Goal: Task Accomplishment & Management: Manage account settings

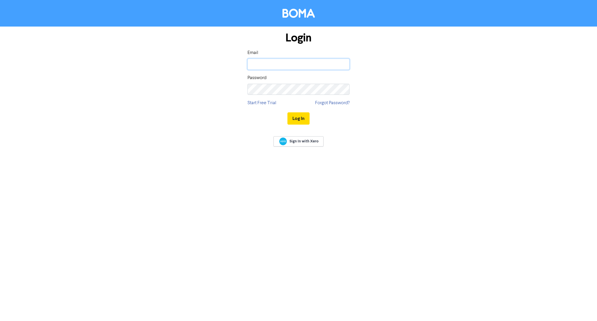
click at [275, 63] on input "email" at bounding box center [299, 64] width 102 height 11
type input "[PERSON_NAME][EMAIL_ADDRESS][DOMAIN_NAME]"
click at [288, 112] on button "Log In" at bounding box center [299, 118] width 22 height 12
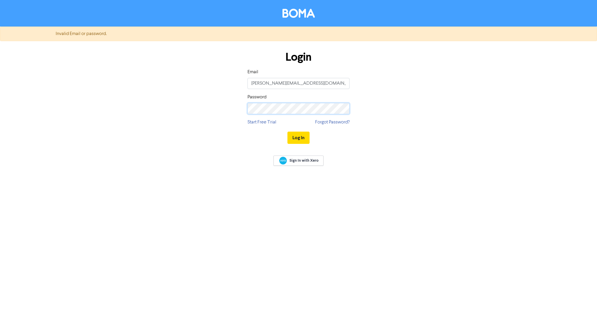
click at [221, 112] on div "Login Email [EMAIL_ADDRESS][DOMAIN_NAME] Password Start Free Trial Forgot Passw…" at bounding box center [298, 98] width 332 height 104
click at [288, 132] on button "Log In" at bounding box center [299, 138] width 22 height 12
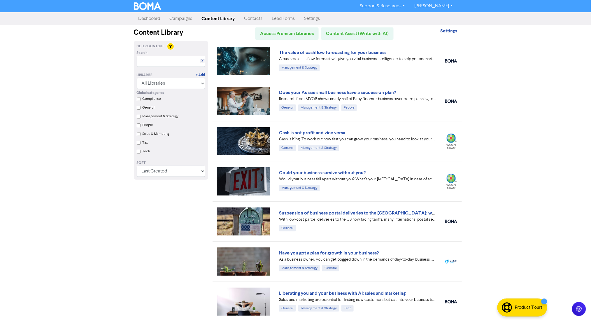
click at [254, 20] on link "Contacts" at bounding box center [254, 19] width 28 height 12
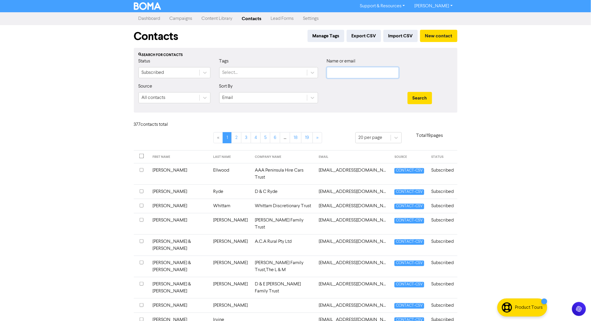
click at [353, 73] on input "text" at bounding box center [363, 72] width 72 height 11
click at [408, 92] on button "Search" at bounding box center [420, 98] width 24 height 12
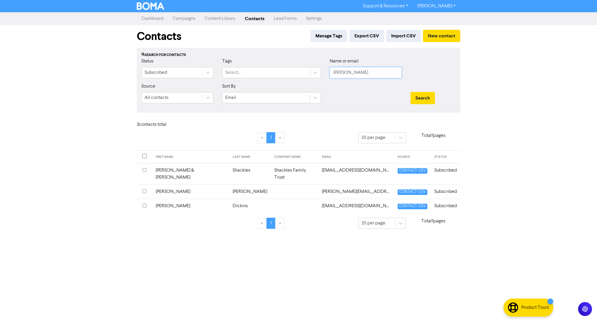
click at [411, 92] on button "Search" at bounding box center [423, 98] width 24 height 12
drag, startPoint x: 362, startPoint y: 74, endPoint x: 292, endPoint y: 77, distance: 70.6
click at [292, 77] on div "Status Subscribed Tags Select... Name or email [PERSON_NAME]" at bounding box center [298, 70] width 323 height 25
click at [411, 92] on button "Search" at bounding box center [423, 98] width 24 height 12
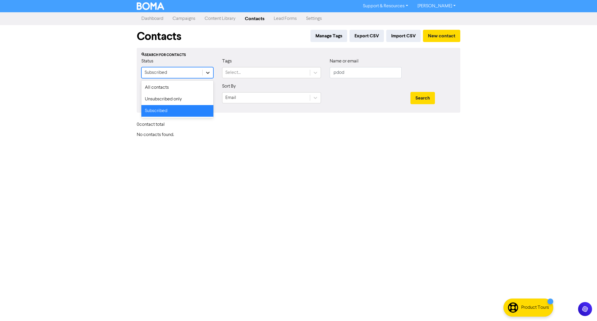
click at [208, 70] on icon at bounding box center [208, 73] width 6 height 6
click at [183, 86] on div "All contacts" at bounding box center [177, 88] width 72 height 12
click at [276, 74] on div "Select..." at bounding box center [265, 72] width 87 height 10
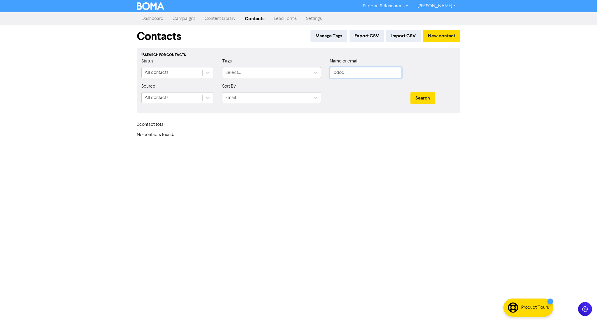
click at [354, 71] on input "pdod" at bounding box center [366, 72] width 72 height 11
drag, startPoint x: 371, startPoint y: 71, endPoint x: 330, endPoint y: 76, distance: 41.1
click at [330, 76] on input "pdod" at bounding box center [366, 72] width 72 height 11
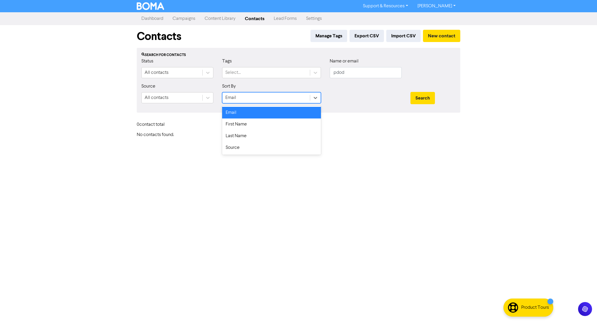
click at [244, 97] on div "Email" at bounding box center [265, 97] width 87 height 10
click at [248, 123] on div "First Name" at bounding box center [271, 124] width 99 height 12
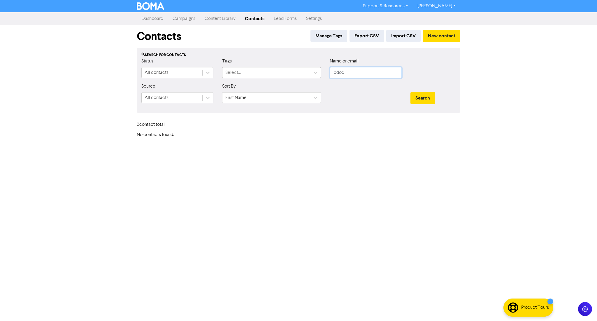
drag, startPoint x: 349, startPoint y: 72, endPoint x: 300, endPoint y: 74, distance: 49.0
click at [300, 74] on div "Status All contacts Tags Select... Name or email pdod" at bounding box center [298, 70] width 323 height 25
type input "[PERSON_NAME]"
click at [411, 92] on button "Search" at bounding box center [423, 98] width 24 height 12
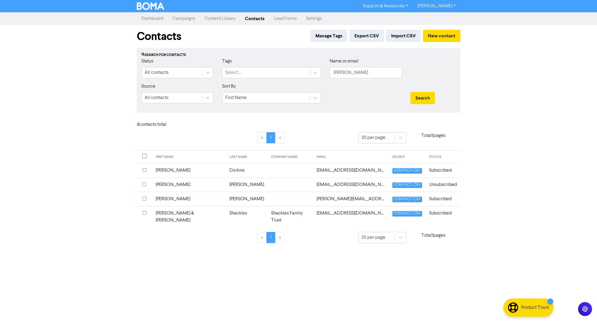
click at [226, 185] on td "[PERSON_NAME]" at bounding box center [247, 184] width 42 height 14
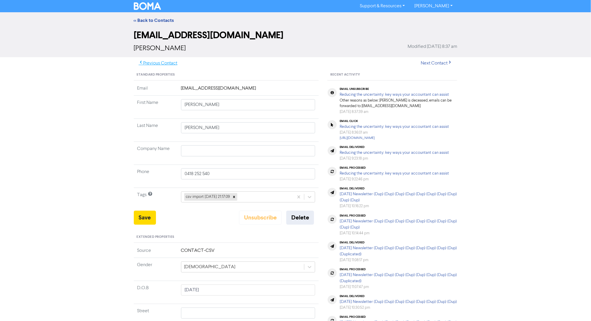
click at [173, 63] on button "Previous Contact" at bounding box center [158, 63] width 49 height 12
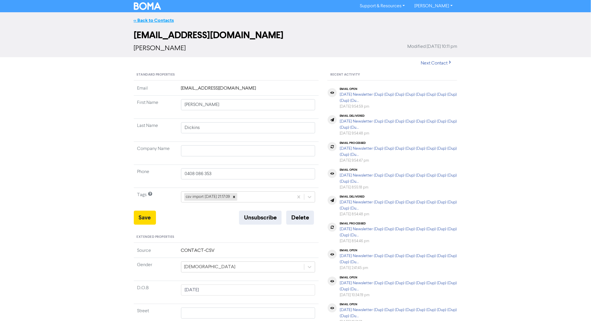
click at [159, 18] on link "<< Back to Contacts" at bounding box center [154, 20] width 40 height 6
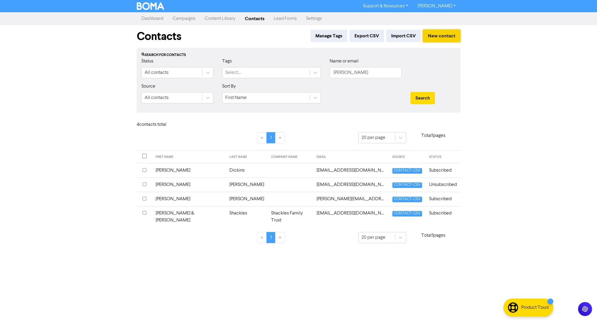
click at [442, 31] on button "New contact" at bounding box center [441, 36] width 37 height 12
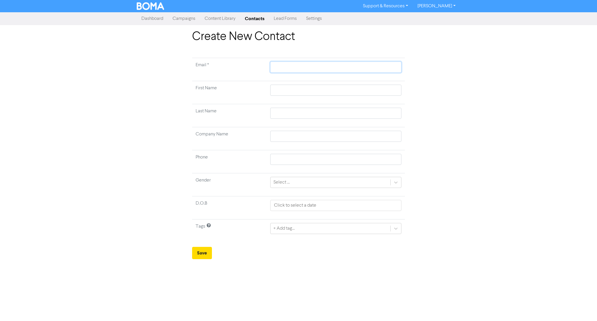
click at [283, 66] on input "text" at bounding box center [335, 67] width 131 height 11
click at [450, 90] on div "Create New Contact Email * First Name Last Name Company Name Phone Gender Selec…" at bounding box center [298, 144] width 332 height 229
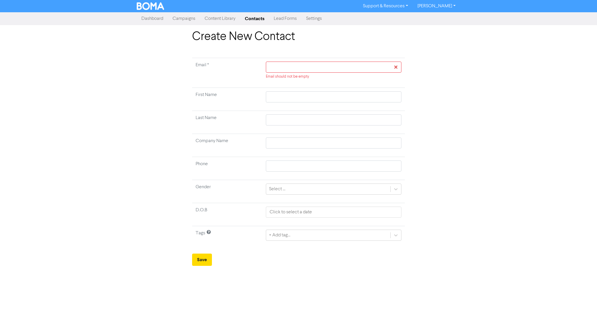
click at [430, 8] on link "[PERSON_NAME]" at bounding box center [437, 5] width 48 height 9
click at [436, 22] on div "Log Out" at bounding box center [436, 17] width 47 height 12
click at [436, 17] on button "Log Out" at bounding box center [436, 17] width 46 height 7
